Goal: Task Accomplishment & Management: Use online tool/utility

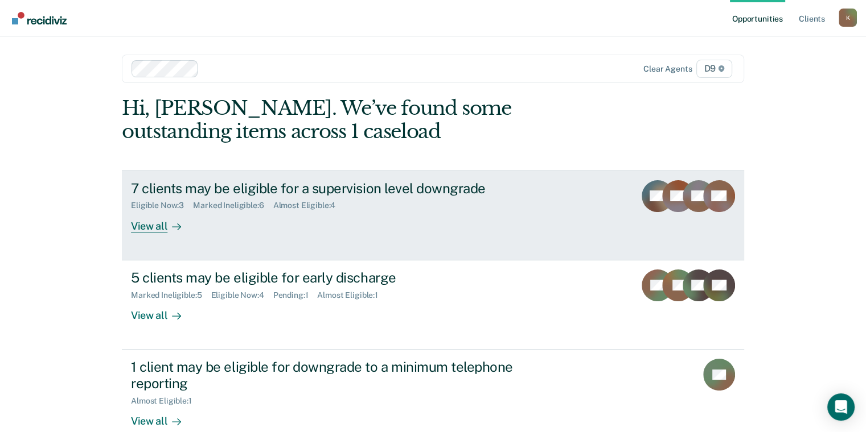
click at [291, 214] on div "7 clients may be eligible for a supervision level downgrade Eligible Now : 3 Ma…" at bounding box center [344, 206] width 427 height 52
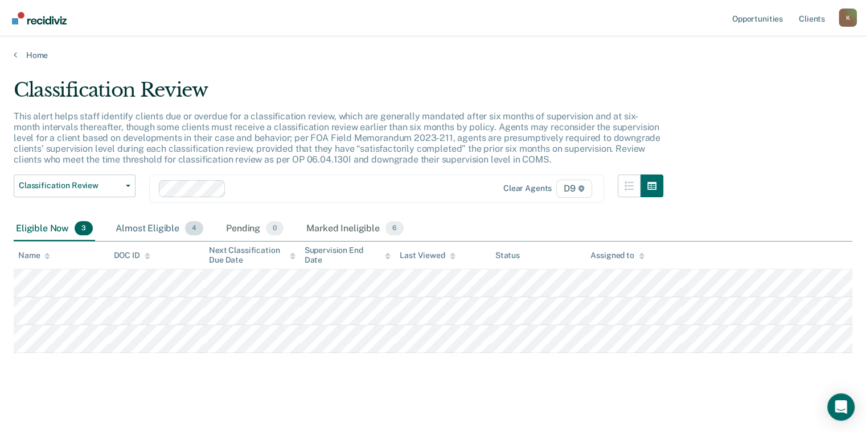
click at [139, 225] on div "Almost Eligible 4" at bounding box center [159, 229] width 92 height 25
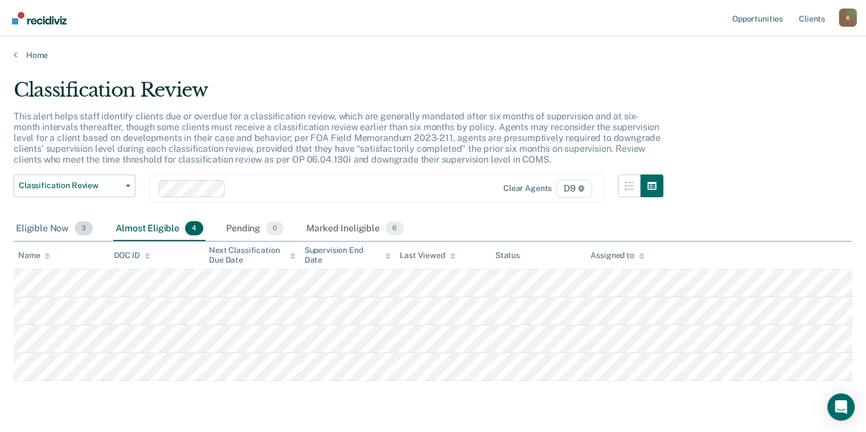
click at [48, 233] on div "Eligible Now 3" at bounding box center [54, 229] width 81 height 25
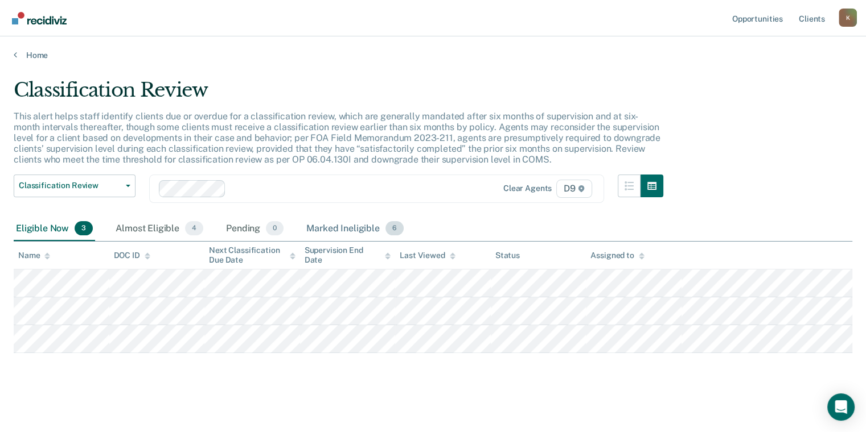
click at [353, 239] on div "Marked Ineligible 6" at bounding box center [355, 229] width 102 height 25
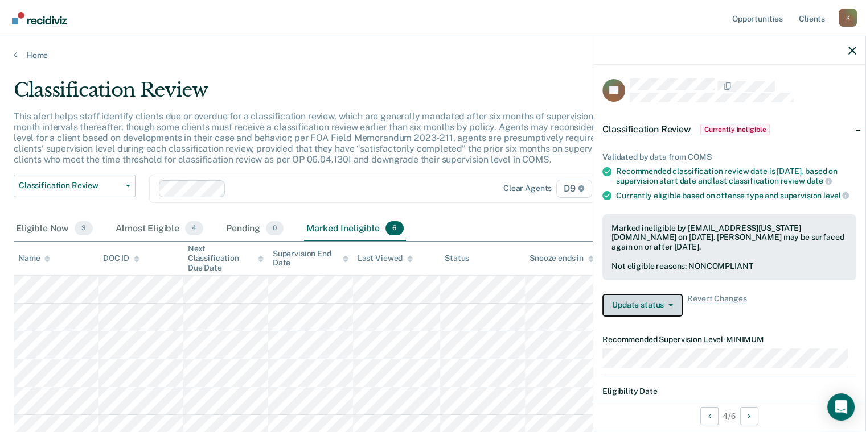
click at [670, 317] on button "Update status" at bounding box center [642, 305] width 80 height 23
click at [708, 232] on div "Marked ineligible by [EMAIL_ADDRESS][US_STATE][DOMAIN_NAME] on [DATE]. [PERSON_…" at bounding box center [729, 248] width 254 height 66
click at [851, 229] on div "Validated by data from COMS Recommended classification review date is [DATE], b…" at bounding box center [729, 230] width 272 height 192
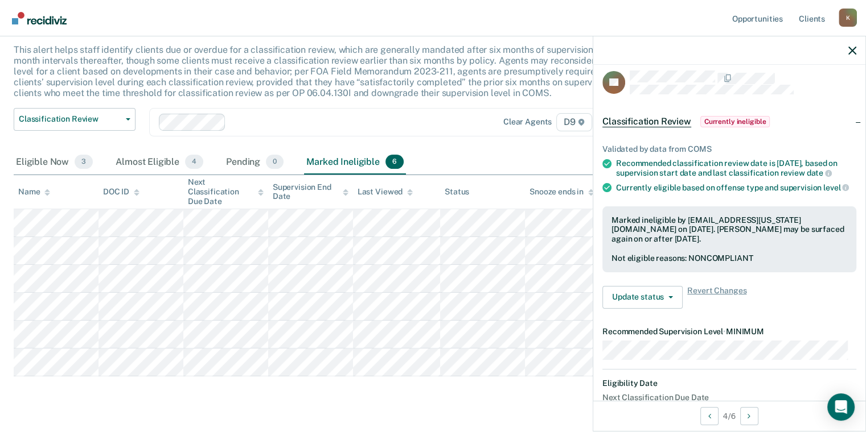
scroll to position [10, 0]
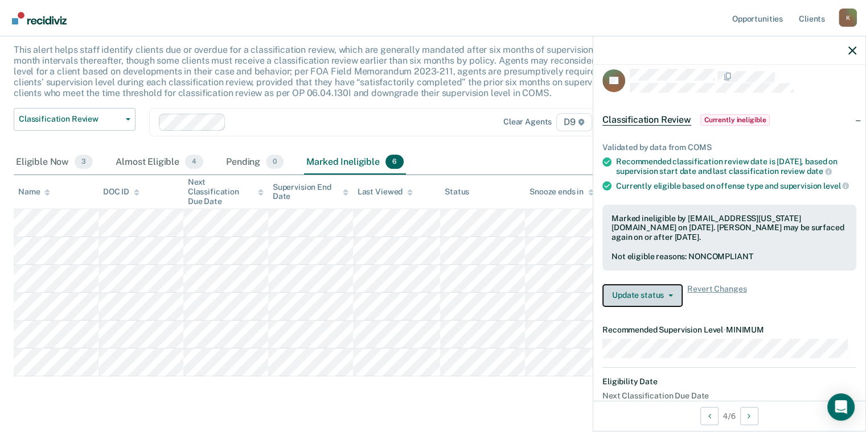
click at [656, 307] on button "Update status" at bounding box center [642, 296] width 80 height 23
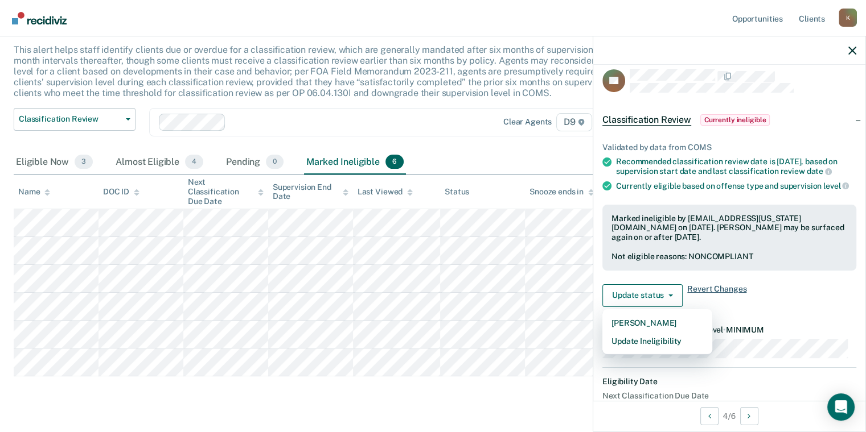
click at [701, 307] on span "Revert Changes" at bounding box center [716, 296] width 59 height 23
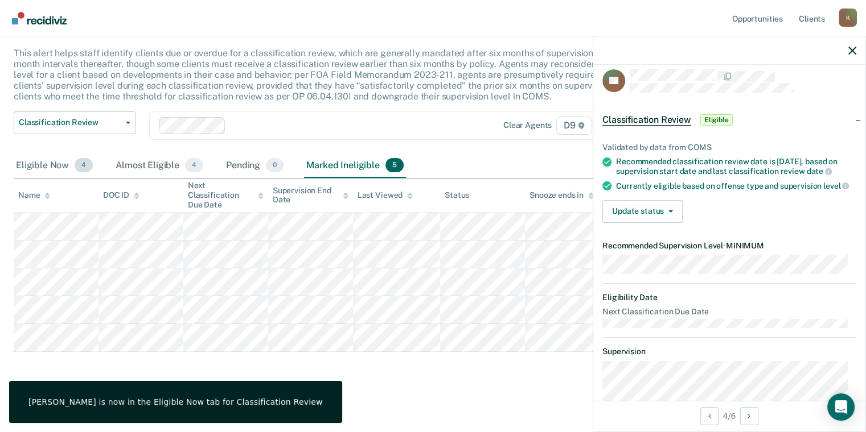
click at [57, 163] on div "Eligible Now 4" at bounding box center [54, 166] width 81 height 25
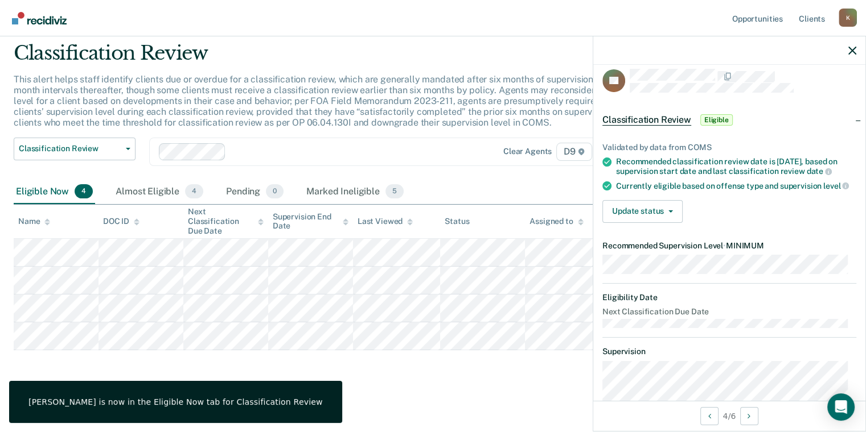
scroll to position [30, 0]
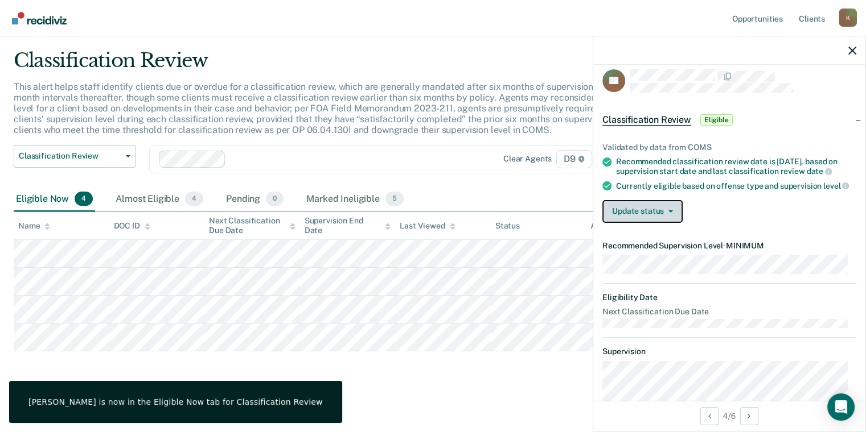
click at [630, 223] on button "Update status" at bounding box center [642, 211] width 80 height 23
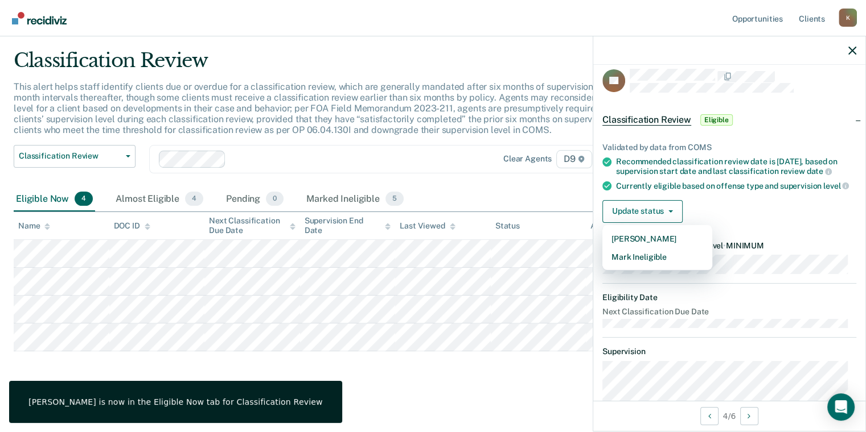
click at [710, 223] on div "Update status [PERSON_NAME] Mark Ineligible" at bounding box center [729, 211] width 254 height 23
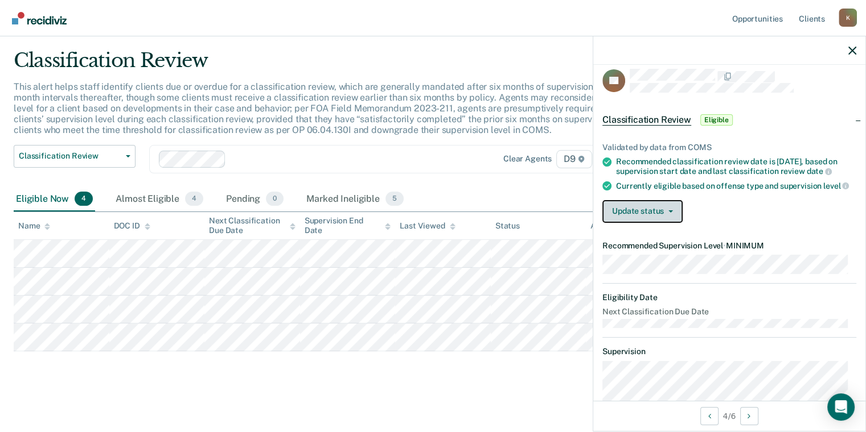
click at [652, 223] on button "Update status" at bounding box center [642, 211] width 80 height 23
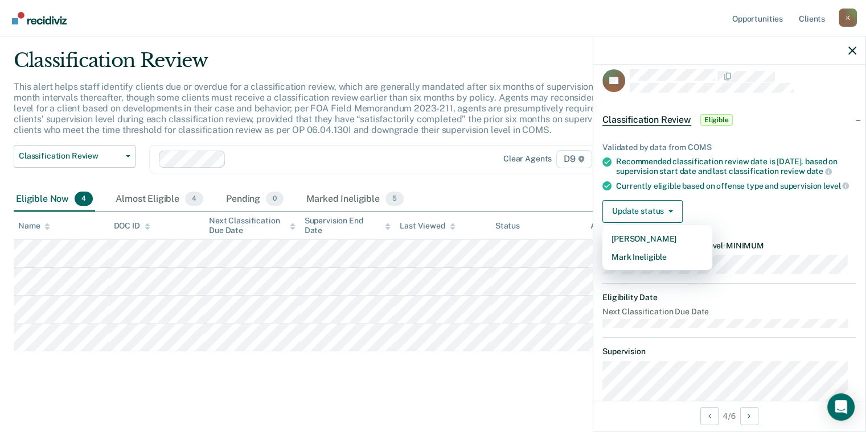
click at [723, 191] on div "Currently eligible based on offense type and supervision level" at bounding box center [736, 186] width 240 height 10
